Goal: Find specific page/section: Find specific page/section

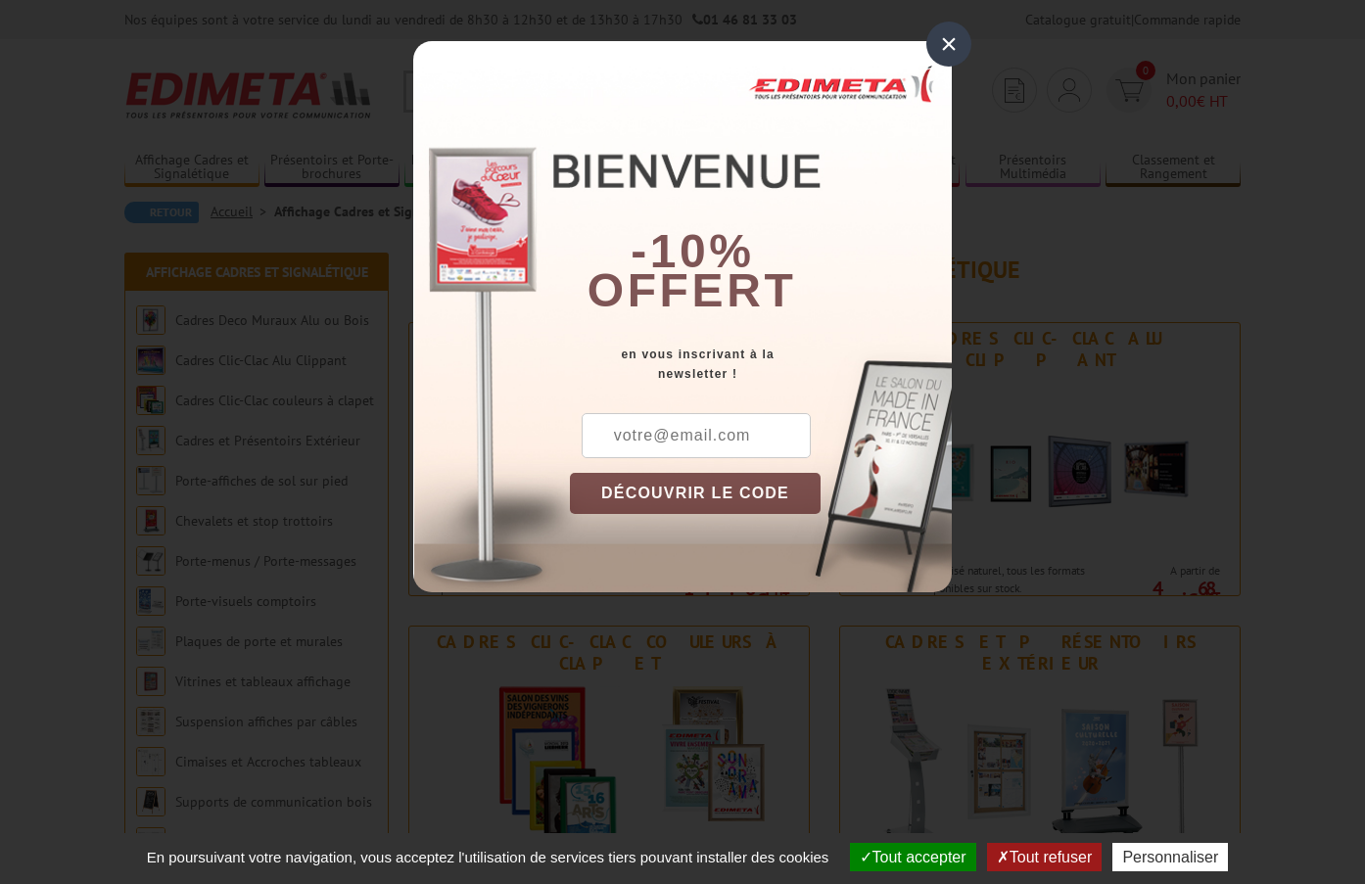
click at [952, 40] on div "×" at bounding box center [949, 44] width 45 height 45
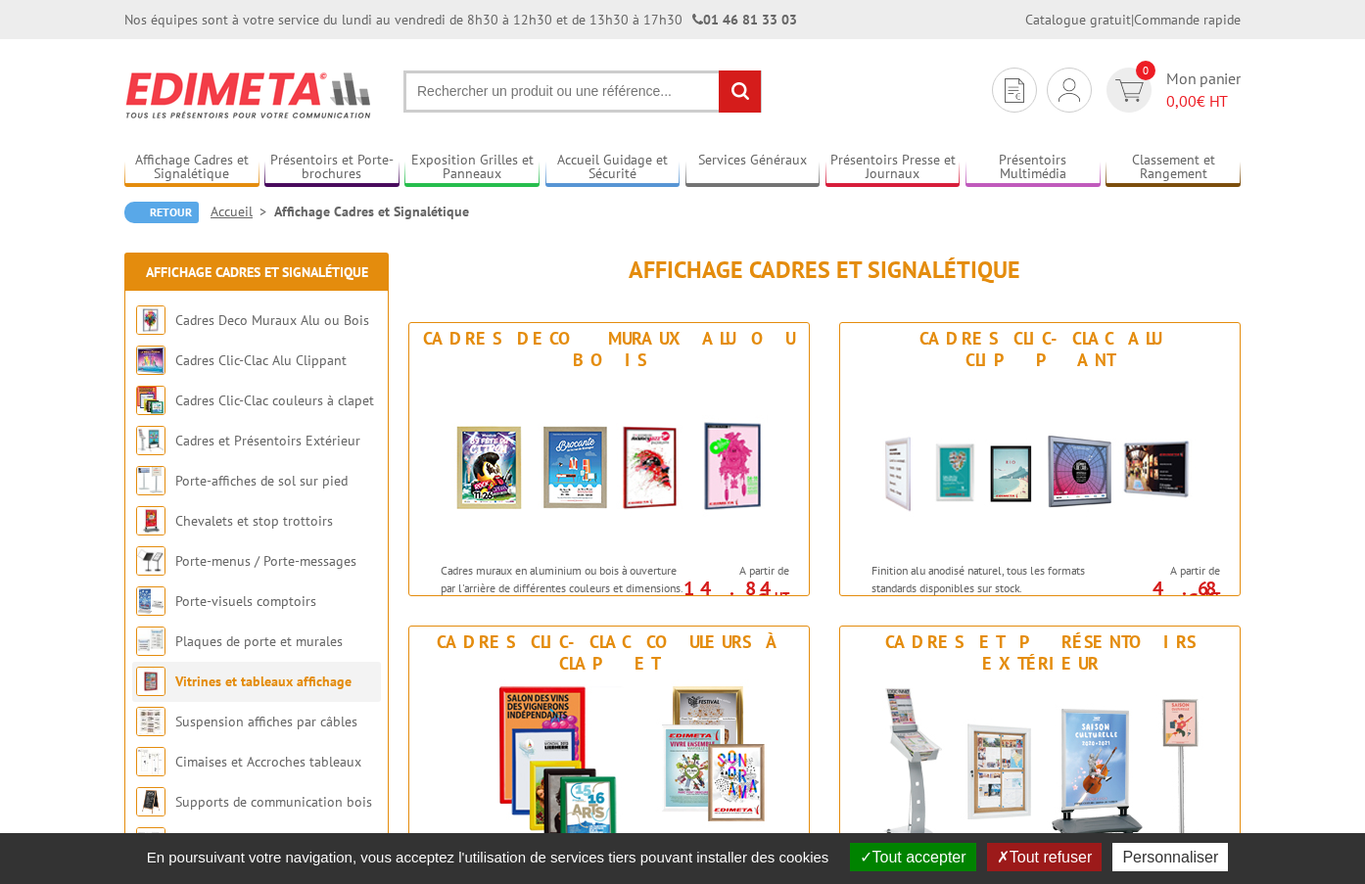
click at [271, 675] on link "Vitrines et tableaux affichage" at bounding box center [263, 682] width 176 height 18
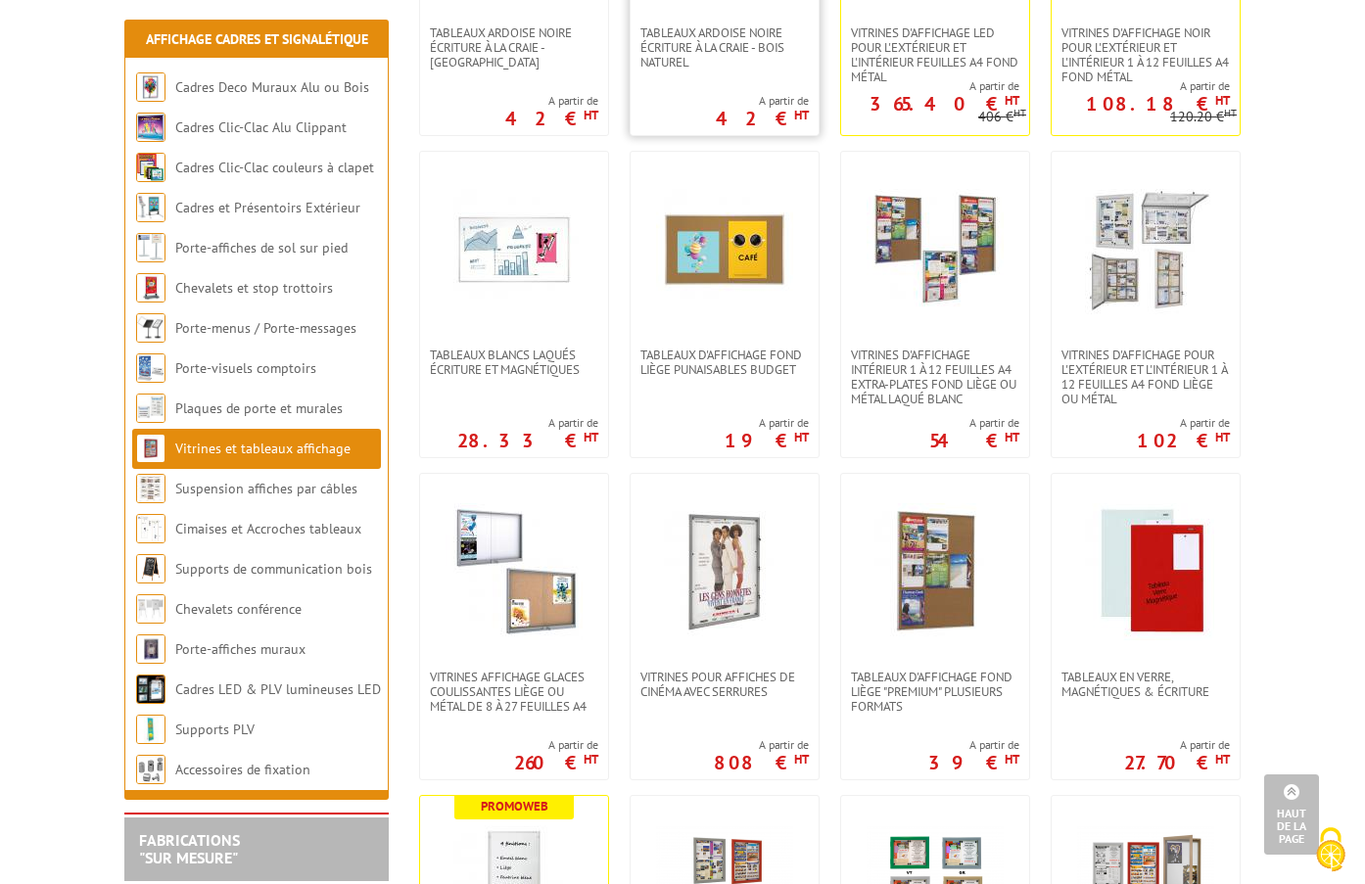
scroll to position [588, 0]
click at [299, 496] on link "Suspension affiches par câbles" at bounding box center [266, 489] width 183 height 18
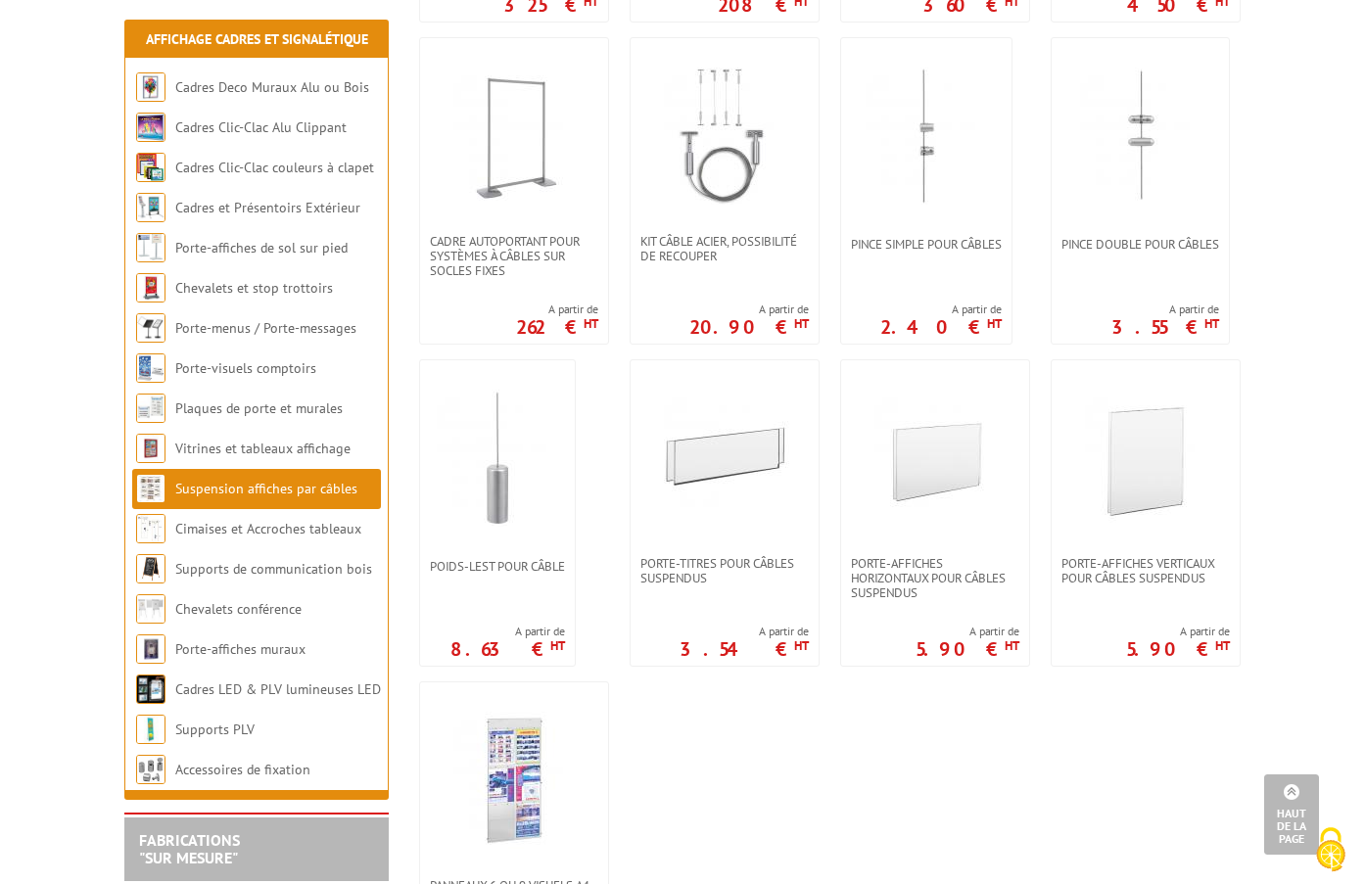
scroll to position [1469, 0]
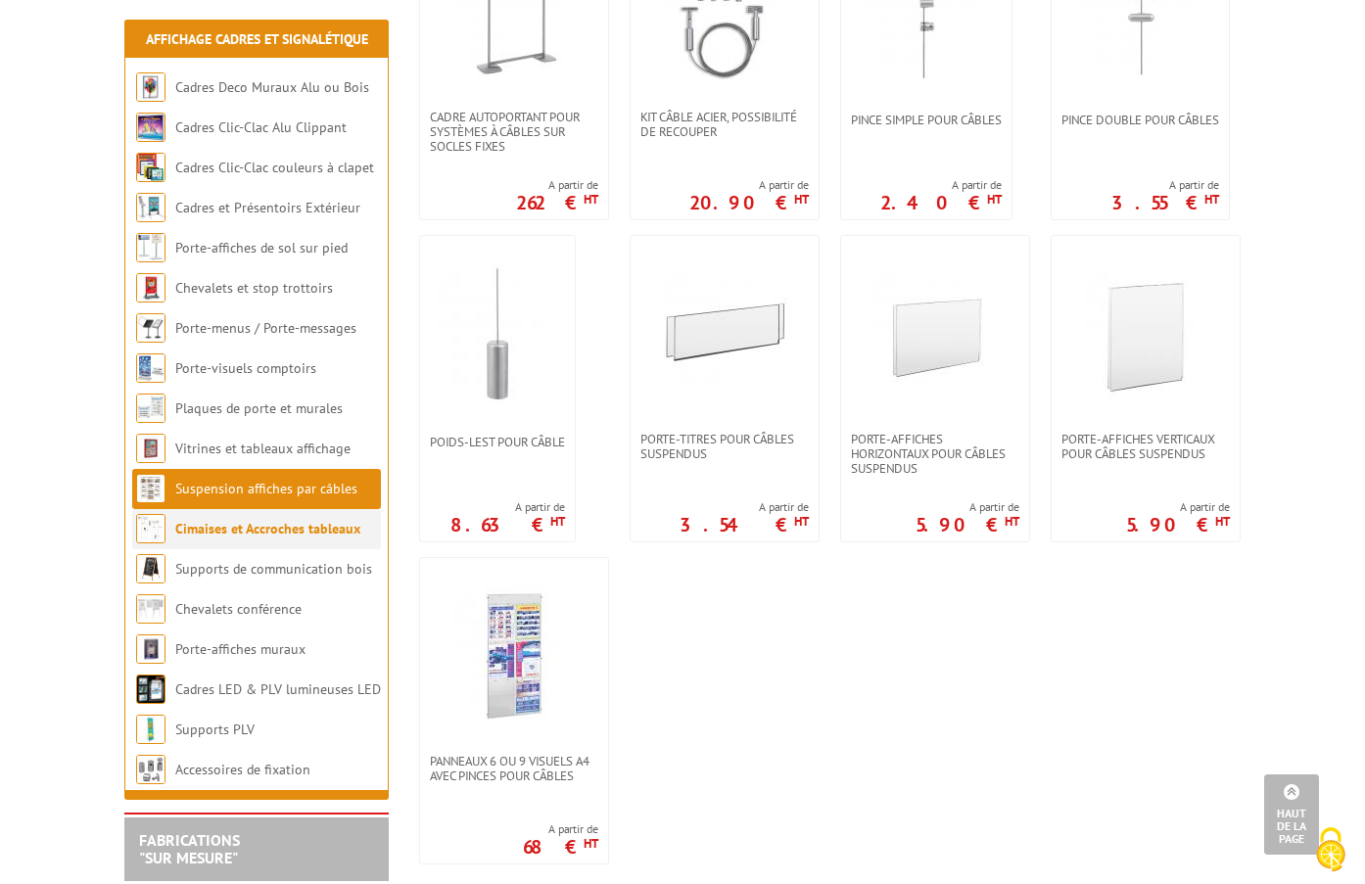
click at [333, 533] on link "Cimaises et Accroches tableaux" at bounding box center [267, 529] width 185 height 18
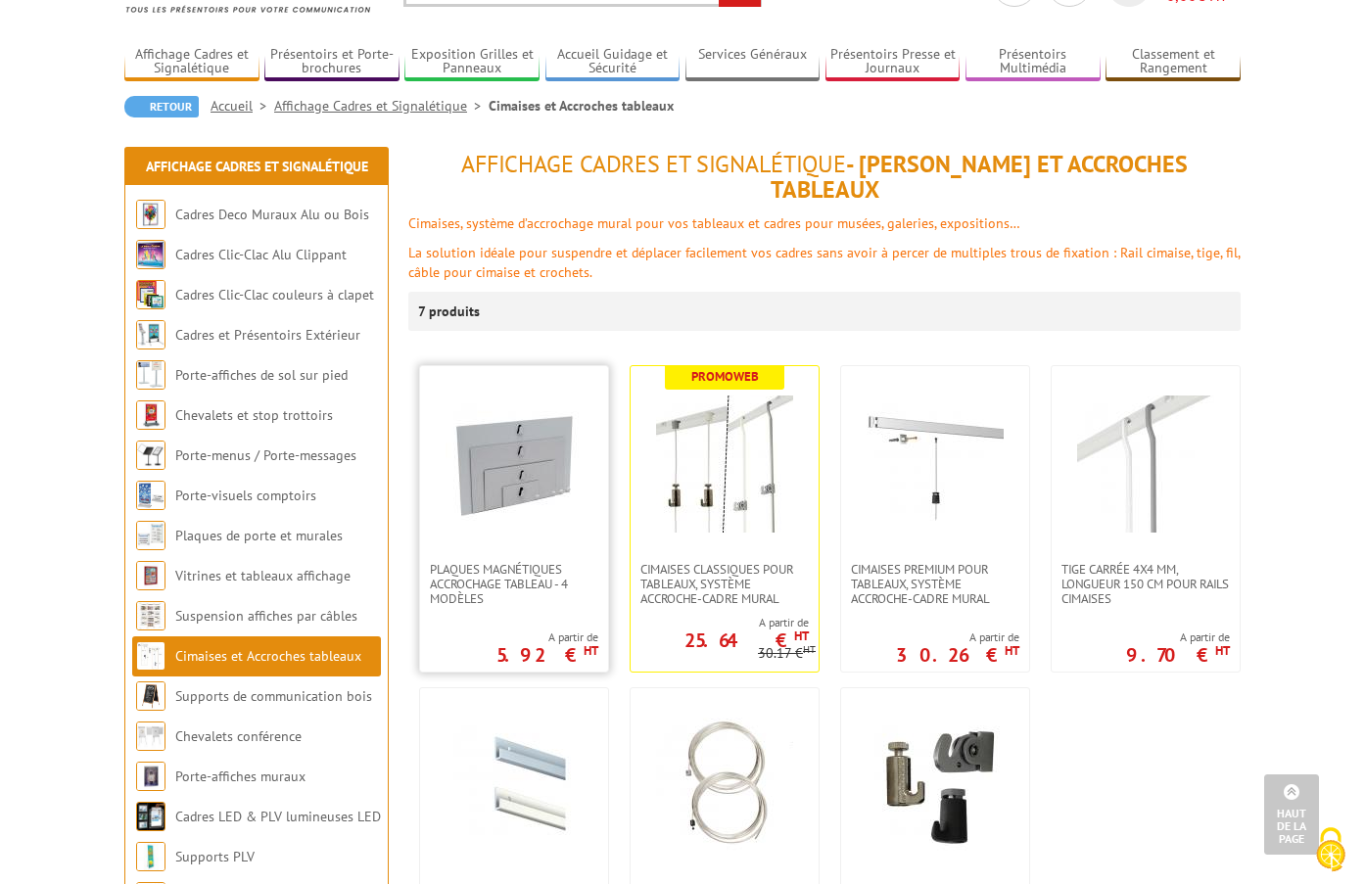
scroll to position [98, 0]
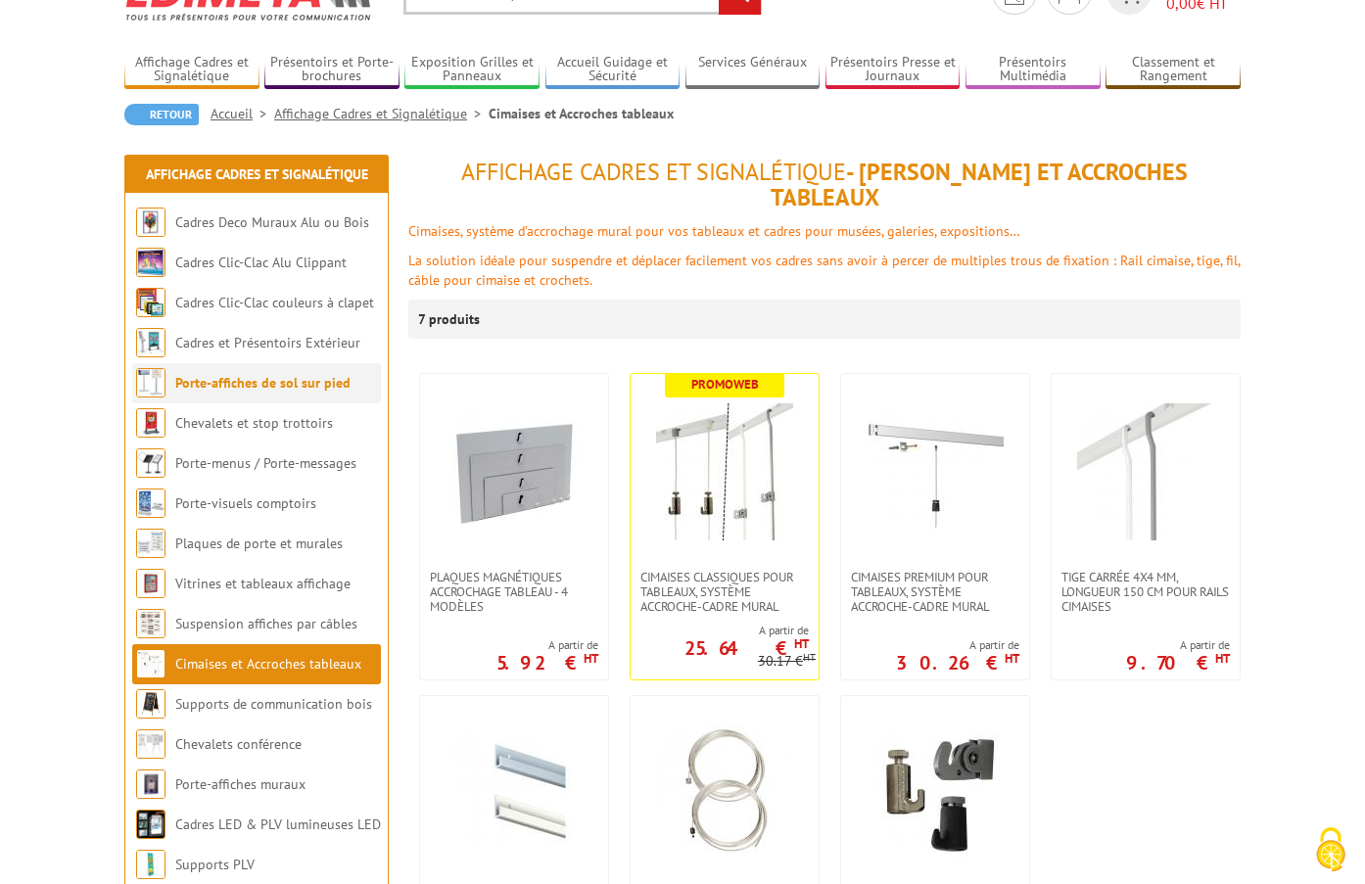
click at [315, 398] on li "Porte-affiches de sol sur pied" at bounding box center [256, 383] width 249 height 40
click at [319, 388] on link "Porte-affiches de sol sur pied" at bounding box center [262, 383] width 175 height 18
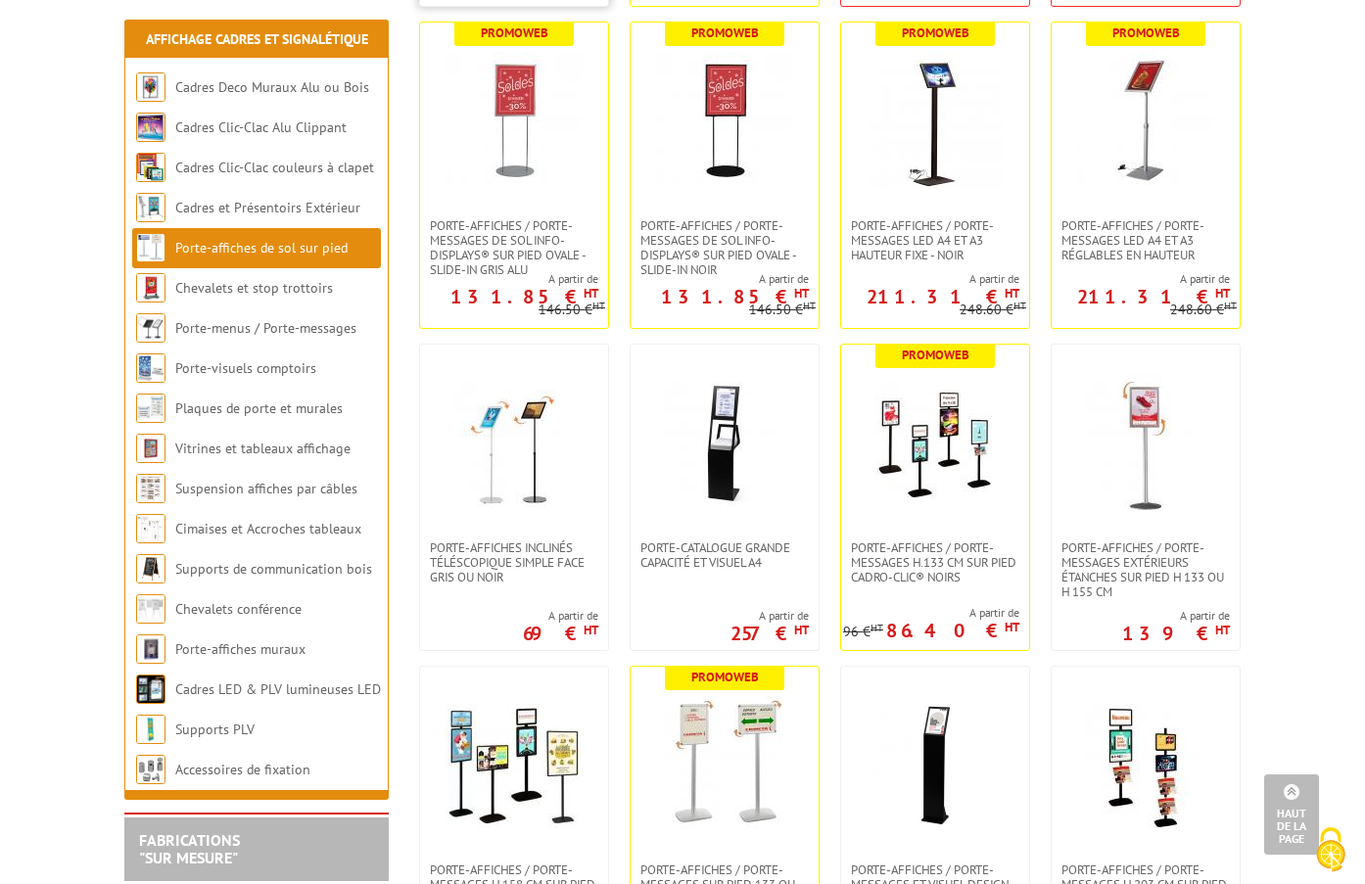
scroll to position [784, 0]
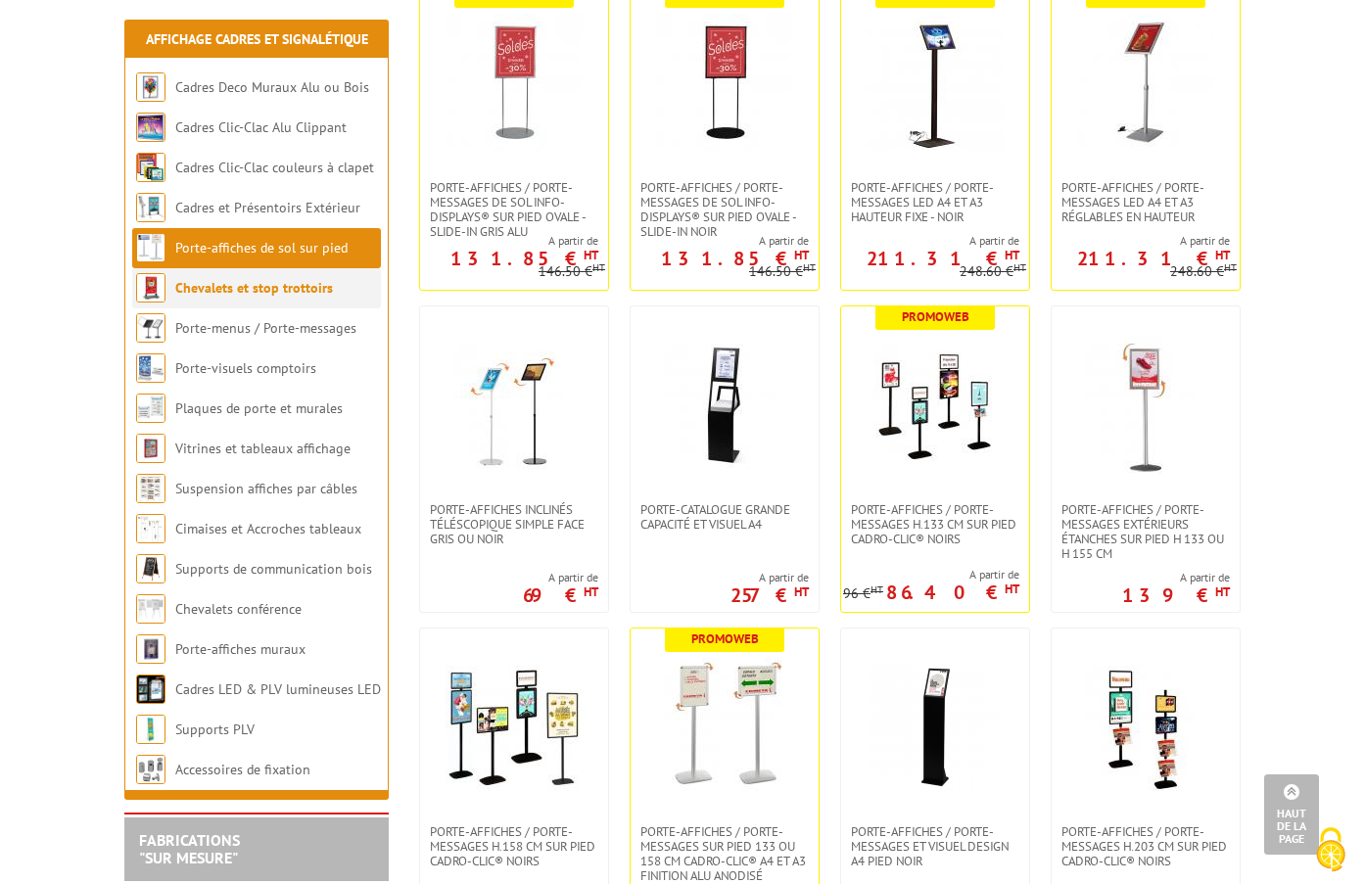
click at [240, 292] on link "Chevalets et stop trottoirs" at bounding box center [254, 288] width 158 height 18
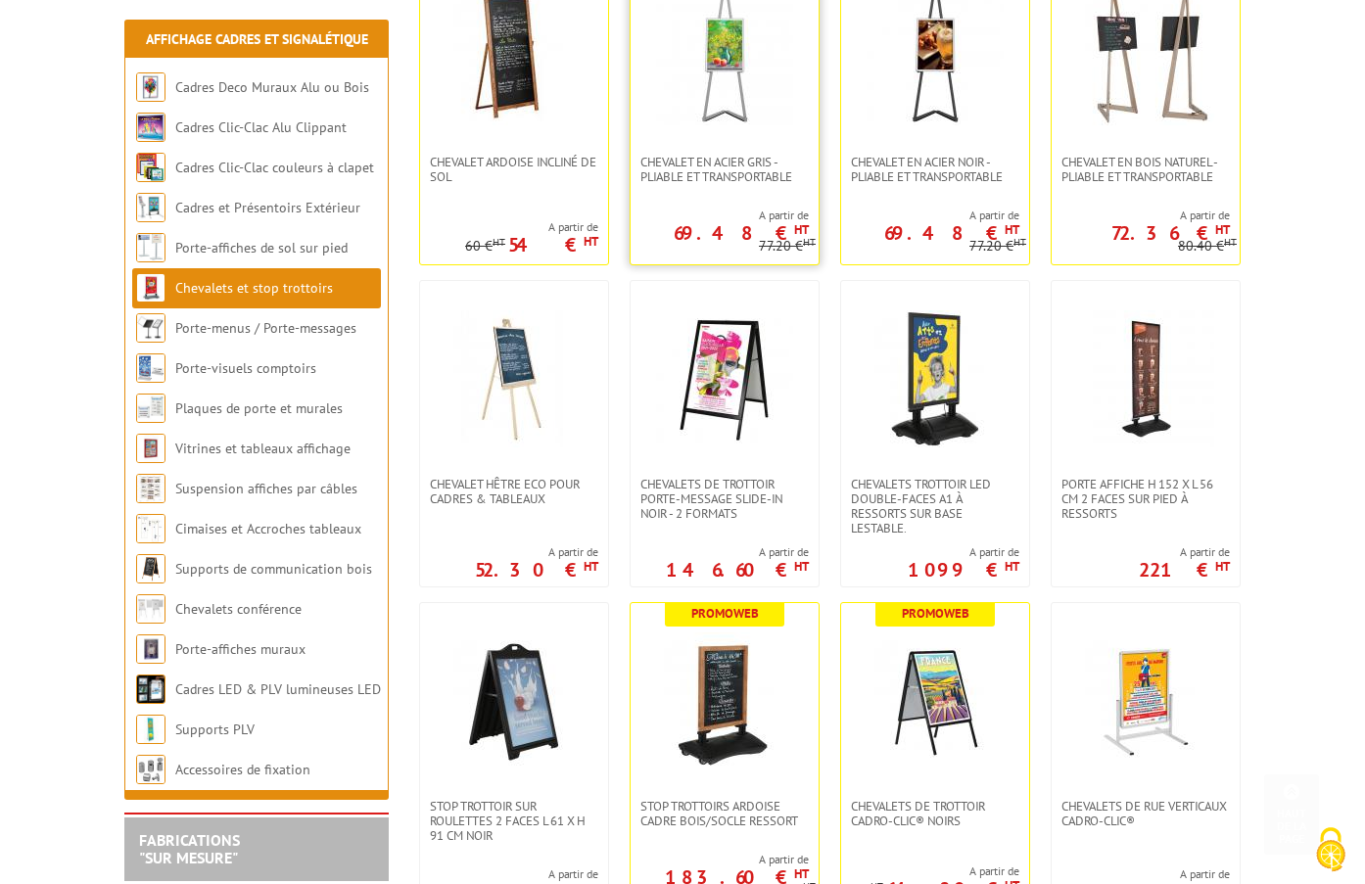
scroll to position [588, 0]
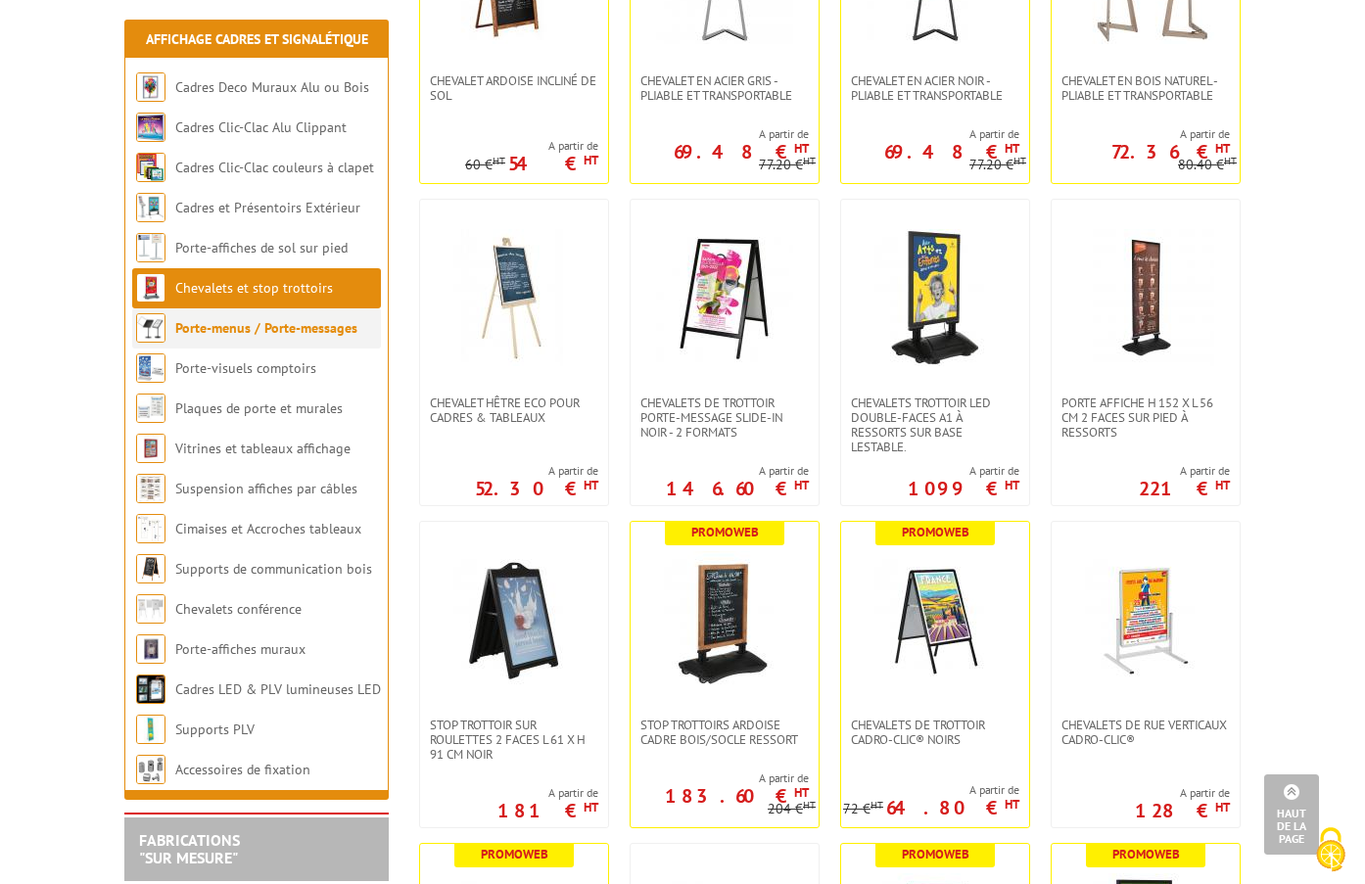
click at [299, 326] on link "Porte-menus / Porte-messages" at bounding box center [266, 328] width 182 height 18
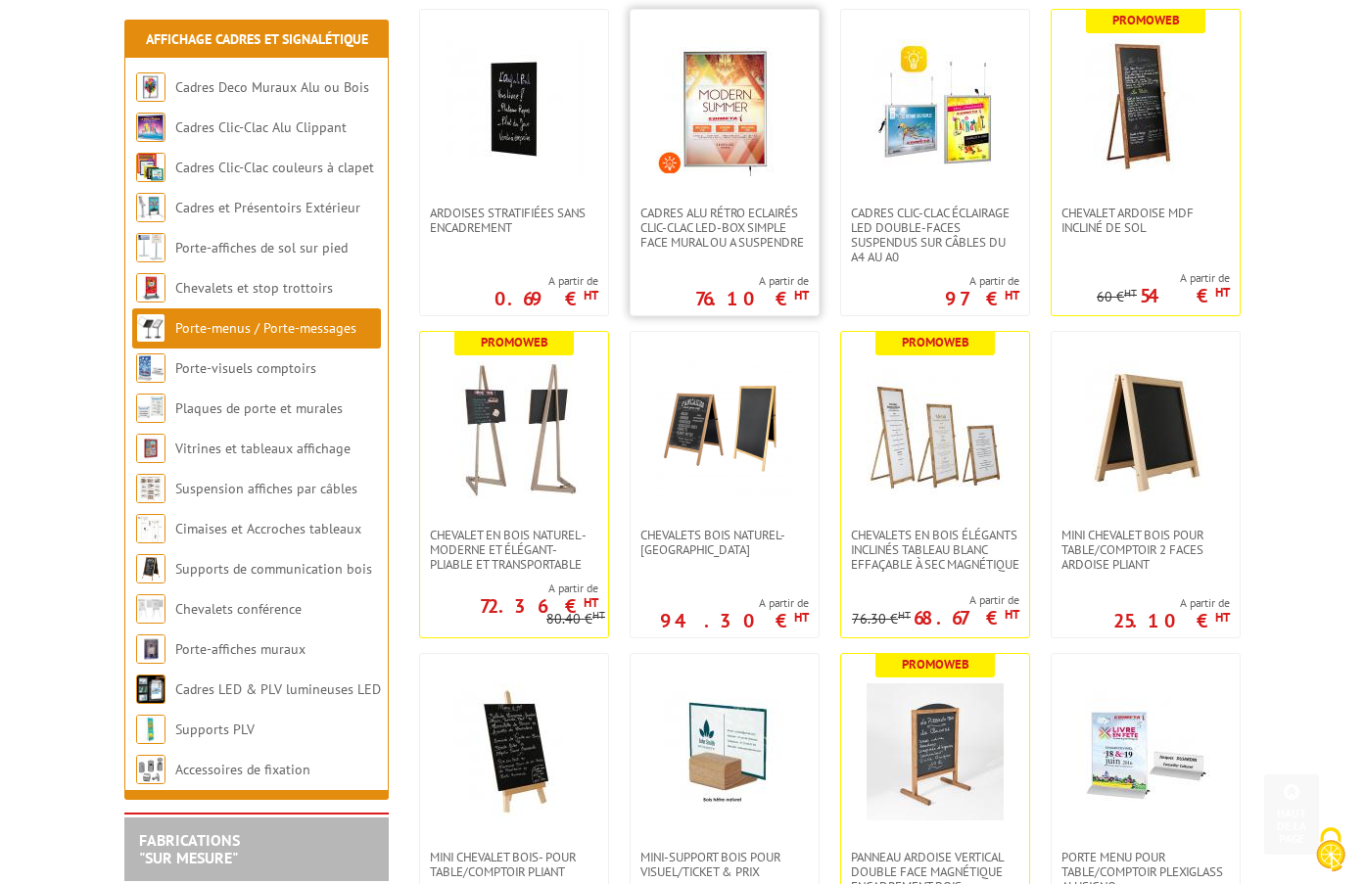
scroll to position [490, 0]
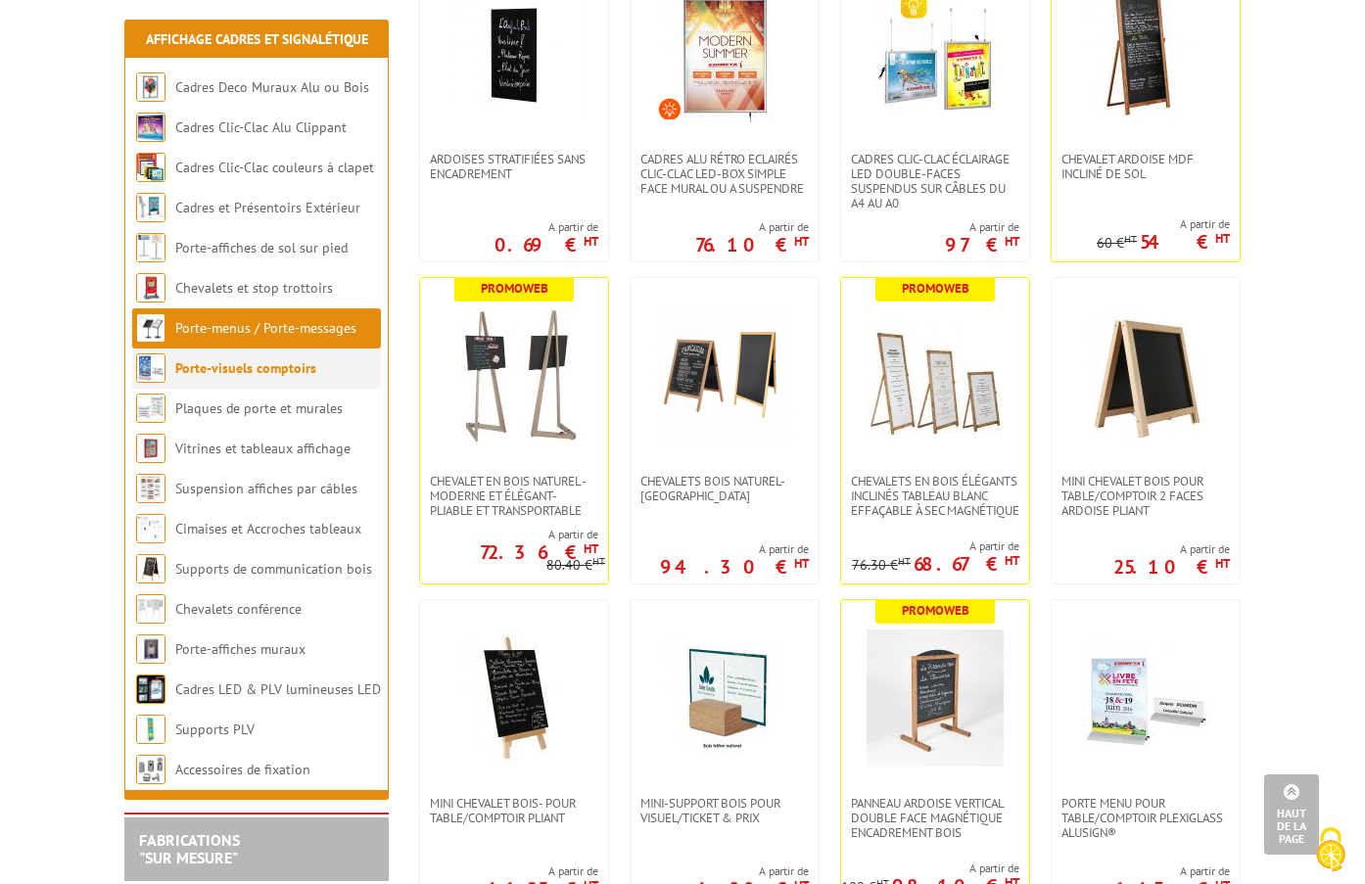
click at [251, 358] on li "Porte-visuels comptoirs" at bounding box center [256, 369] width 249 height 40
click at [242, 398] on li "Plaques de porte et murales" at bounding box center [256, 409] width 249 height 40
click at [273, 446] on link "Vitrines et tableaux affichage" at bounding box center [263, 449] width 176 height 18
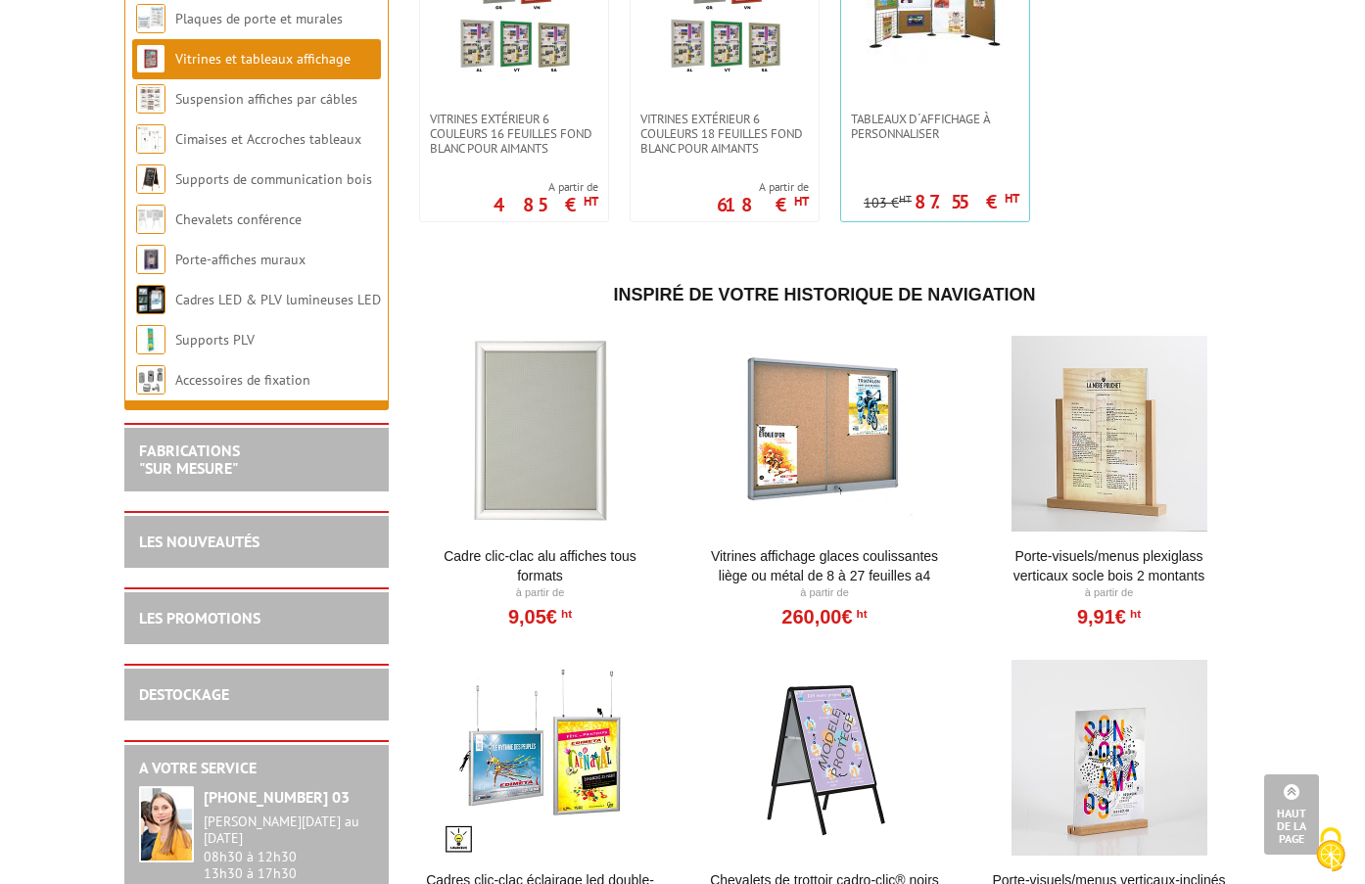
scroll to position [1713, 0]
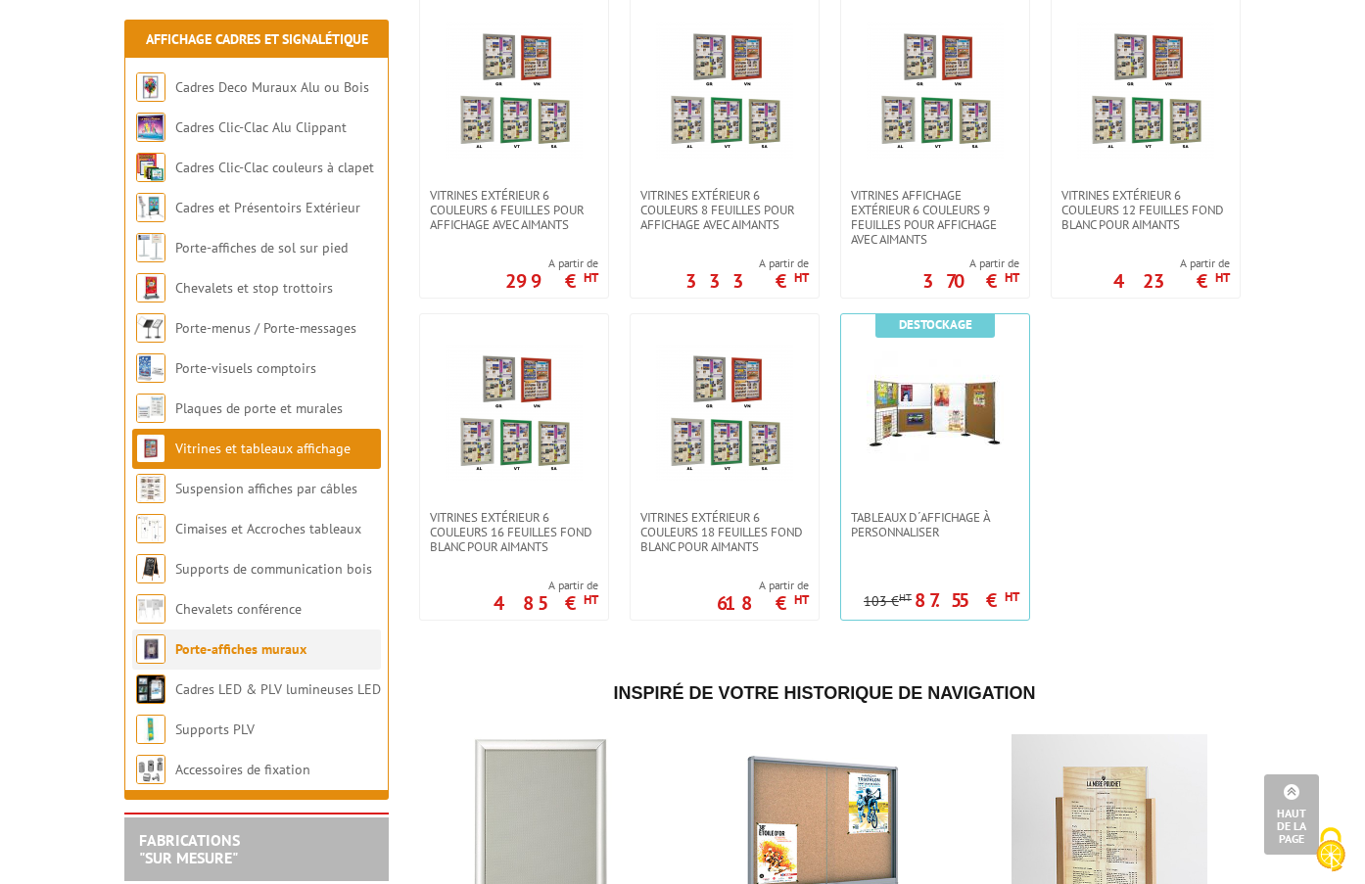
click at [303, 655] on link "Porte-affiches muraux" at bounding box center [240, 650] width 131 height 18
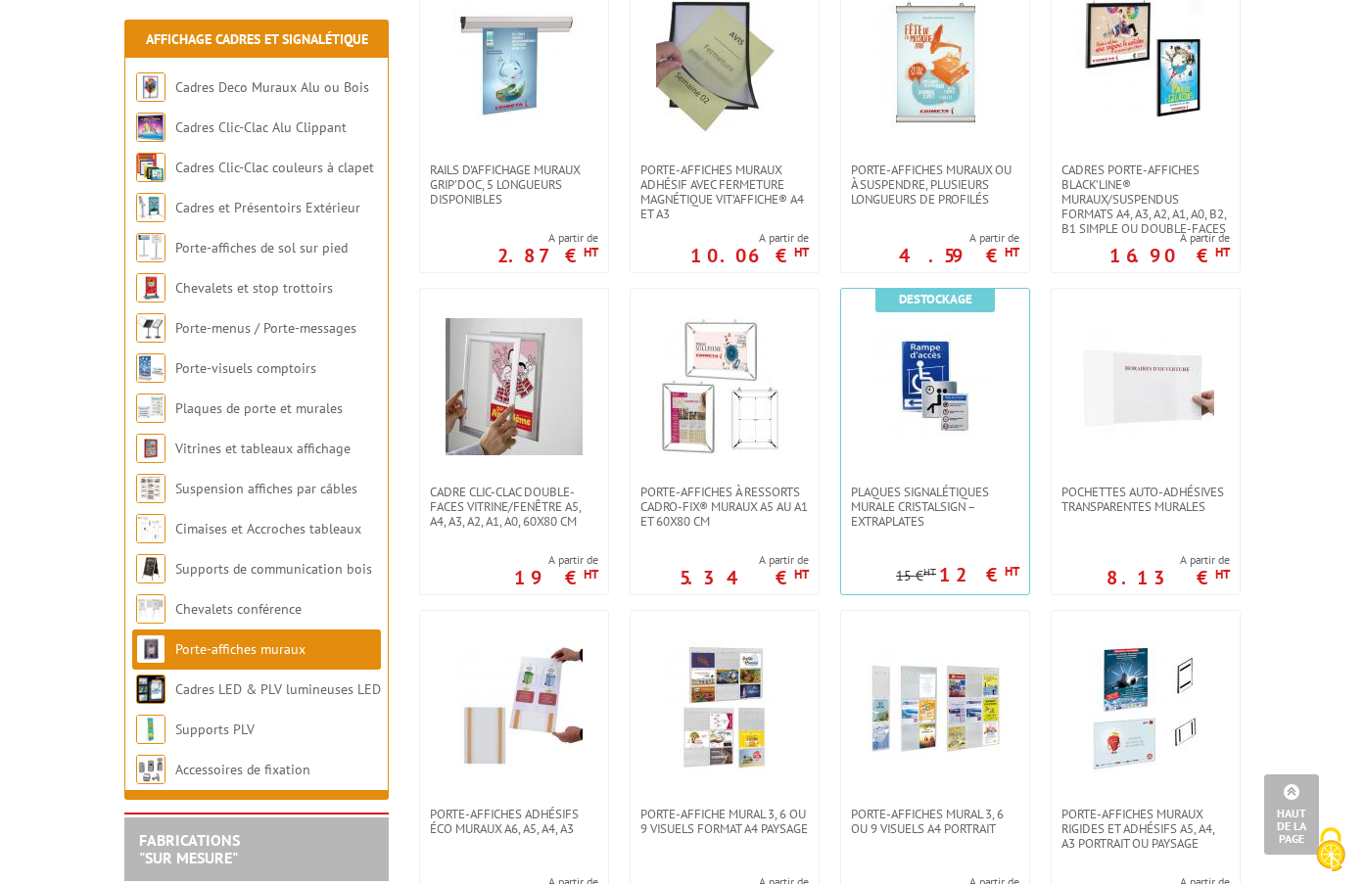
scroll to position [490, 0]
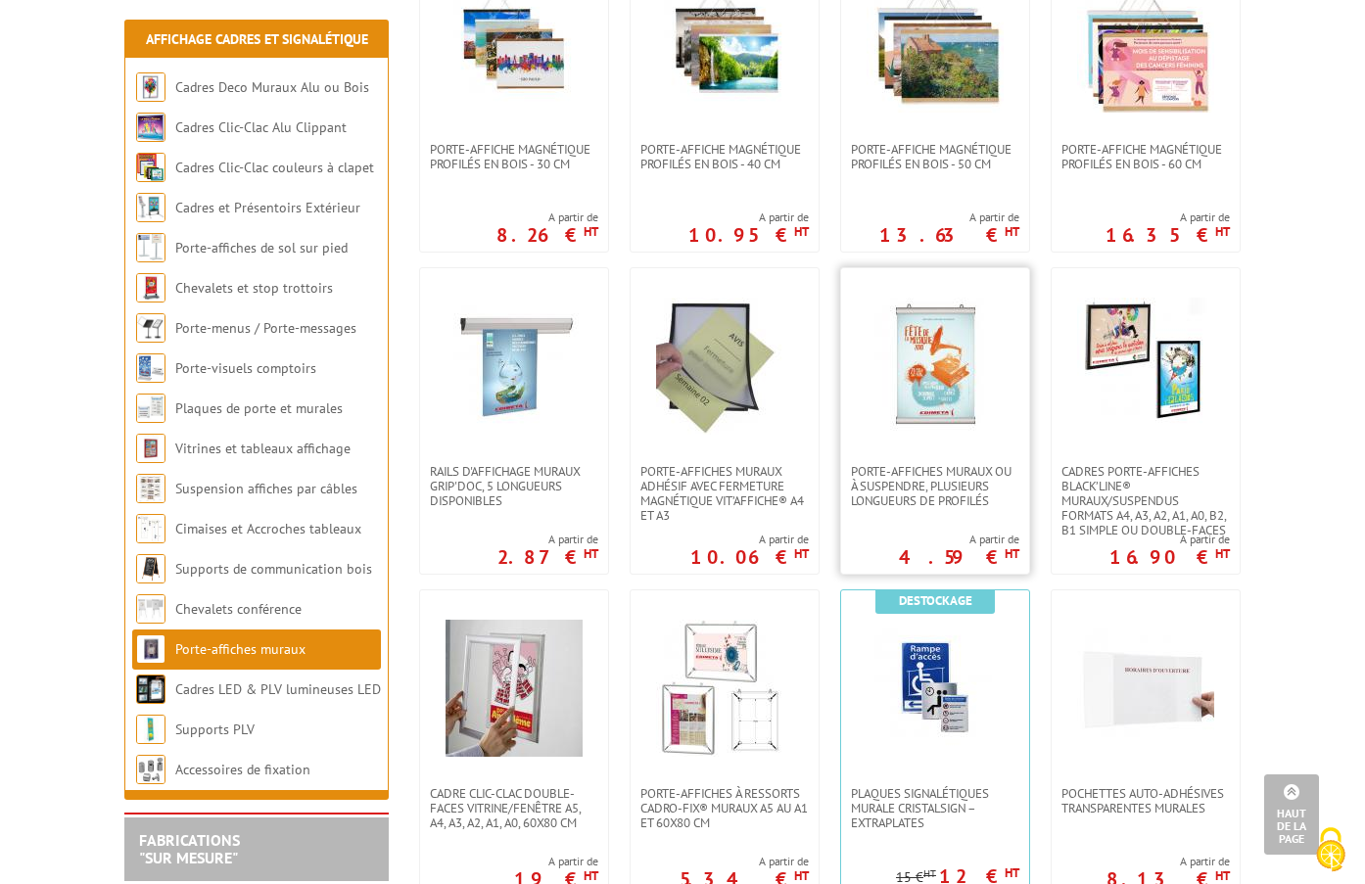
click at [963, 420] on img at bounding box center [935, 366] width 137 height 137
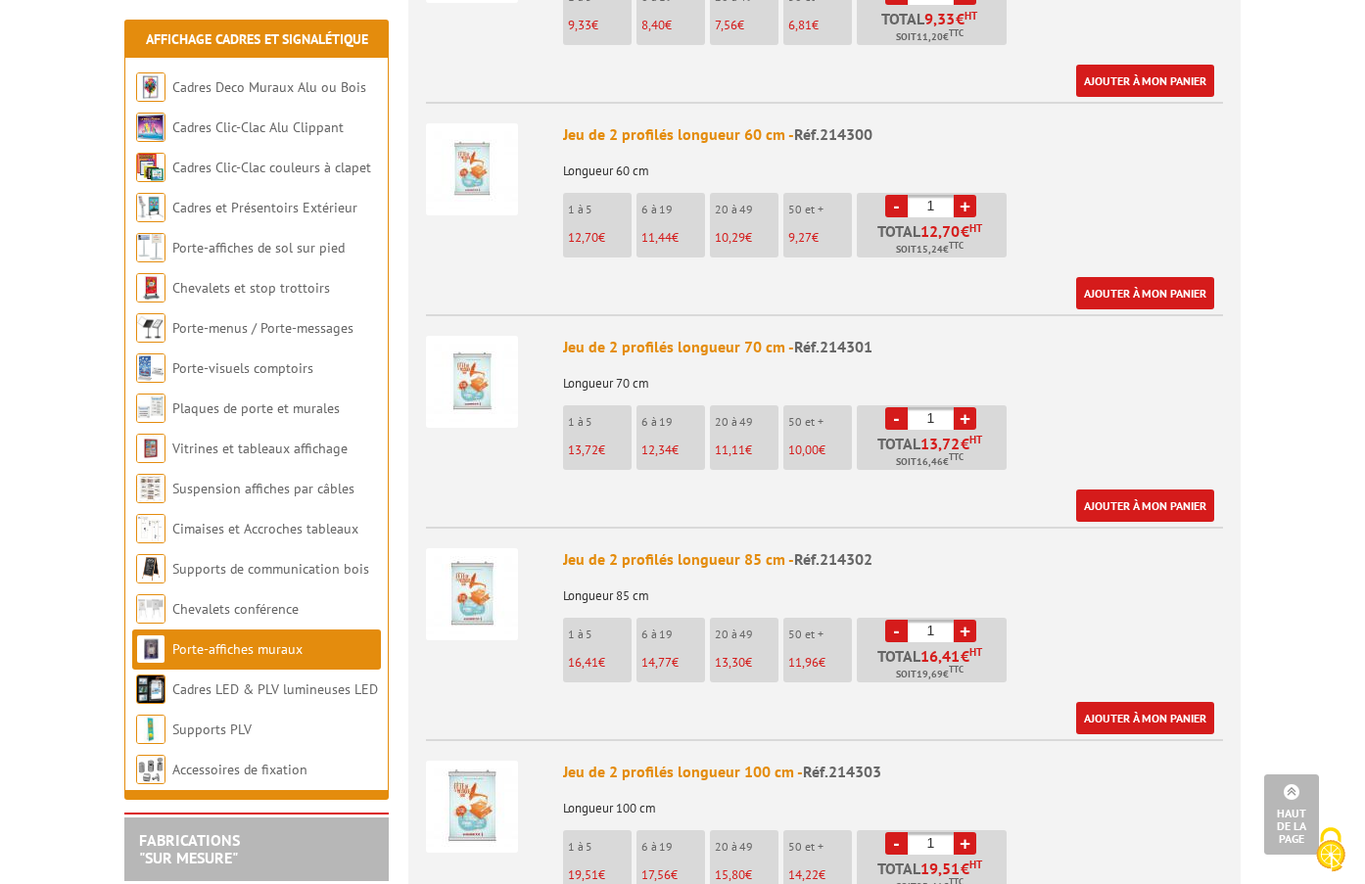
scroll to position [1371, 0]
